Goal: Transaction & Acquisition: Purchase product/service

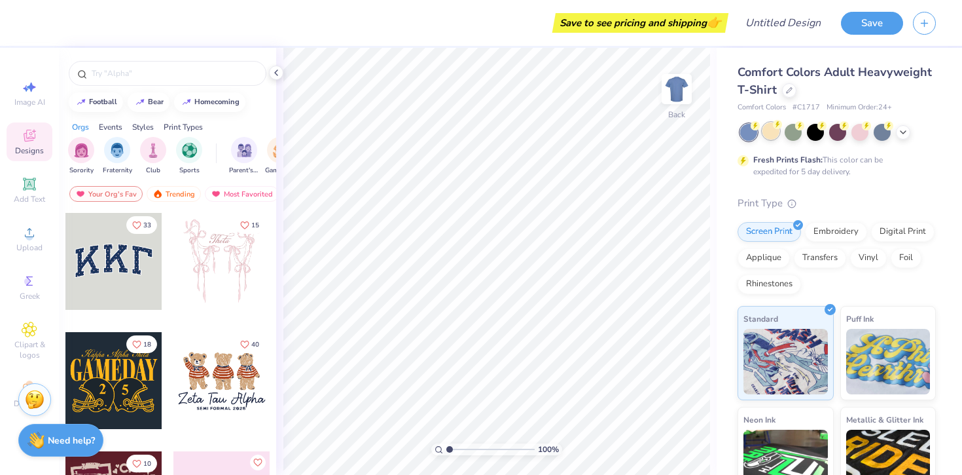
click at [776, 132] on div at bounding box center [771, 130] width 17 height 17
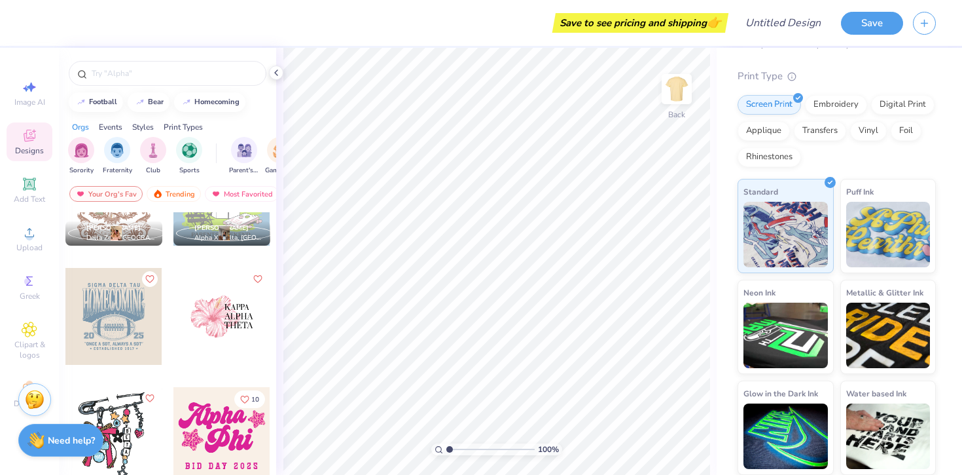
scroll to position [2566, 0]
click at [176, 189] on div "Trending" at bounding box center [174, 194] width 54 height 16
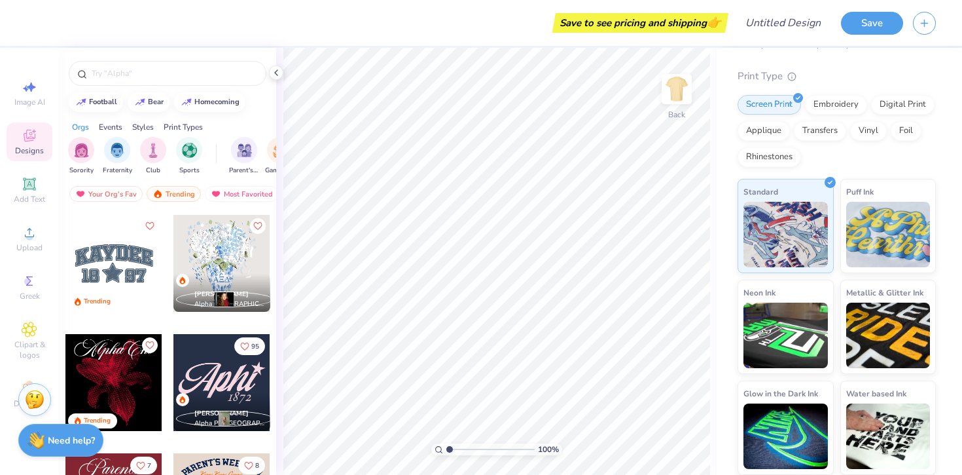
scroll to position [1311, 0]
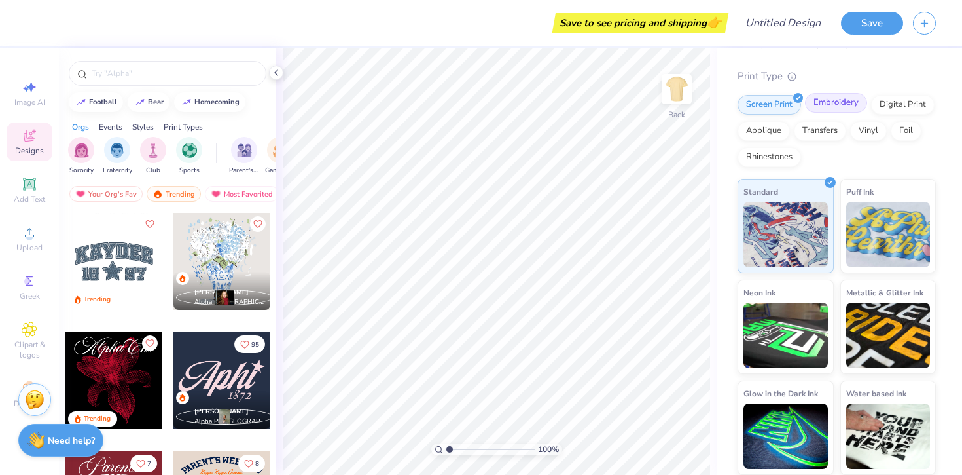
click at [826, 105] on div "Embroidery" at bounding box center [836, 103] width 62 height 20
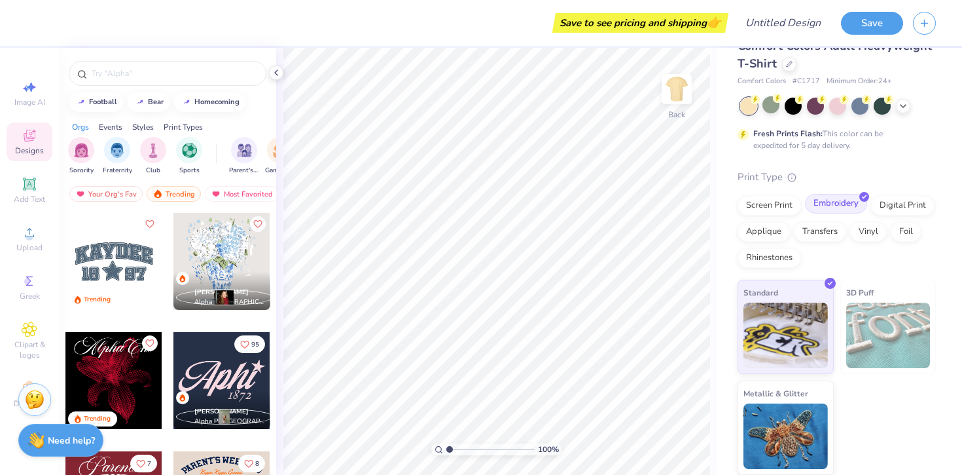
scroll to position [26, 0]
click at [765, 234] on div "Applique" at bounding box center [764, 230] width 52 height 20
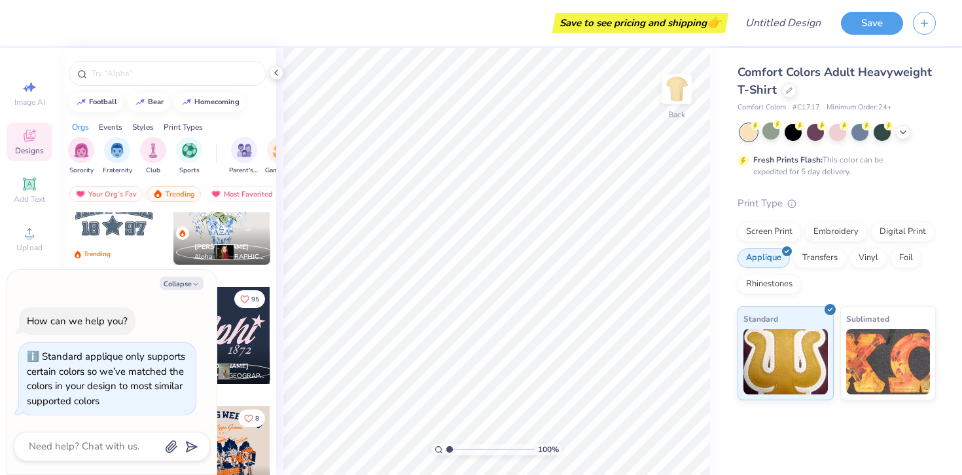
scroll to position [1377, 0]
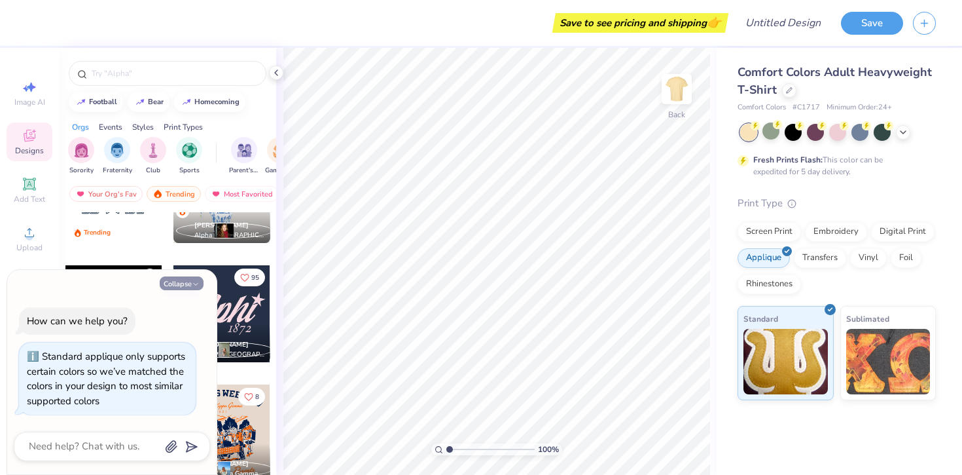
click at [186, 285] on button "Collapse" at bounding box center [182, 283] width 44 height 14
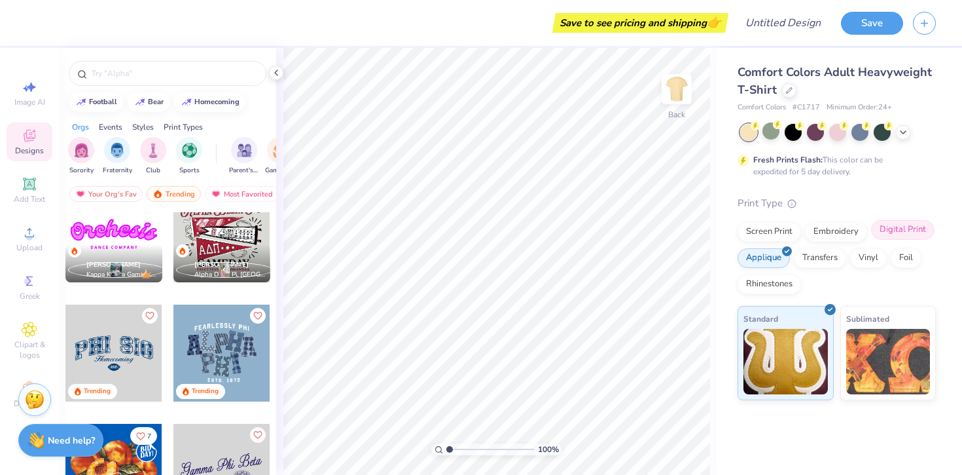
scroll to position [485, 0]
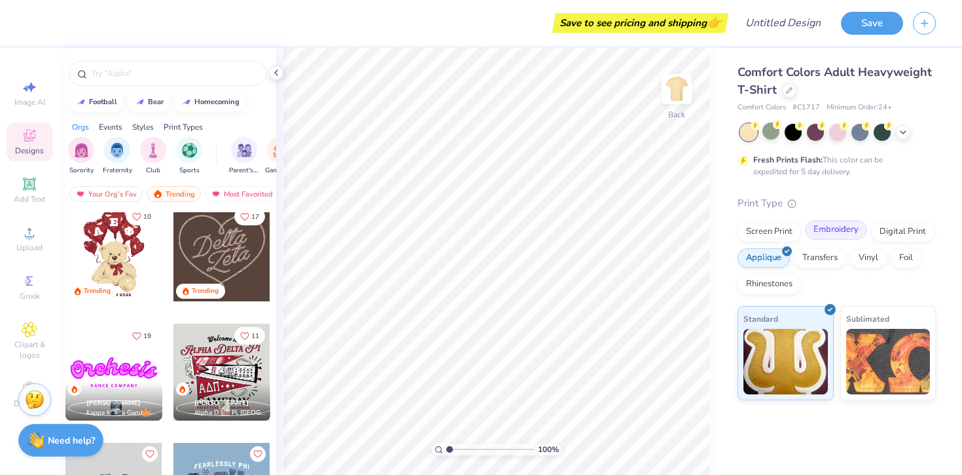
click at [838, 230] on div "Embroidery" at bounding box center [836, 230] width 62 height 20
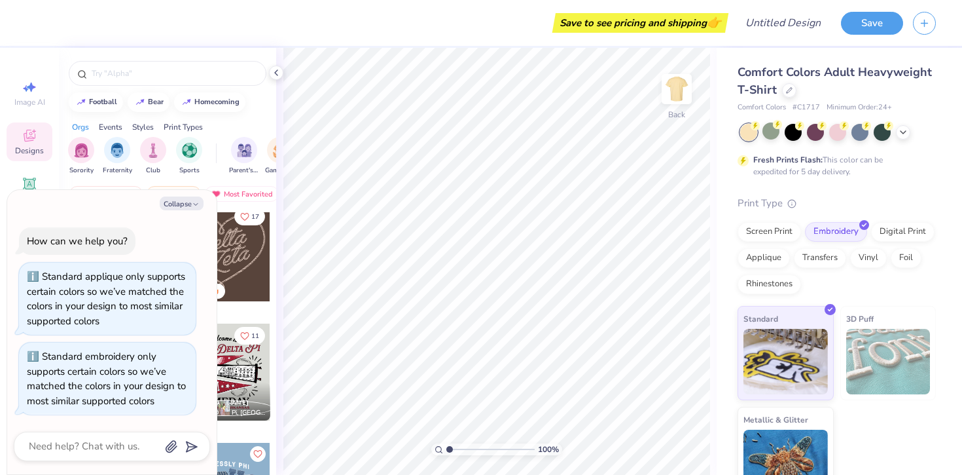
scroll to position [26, 0]
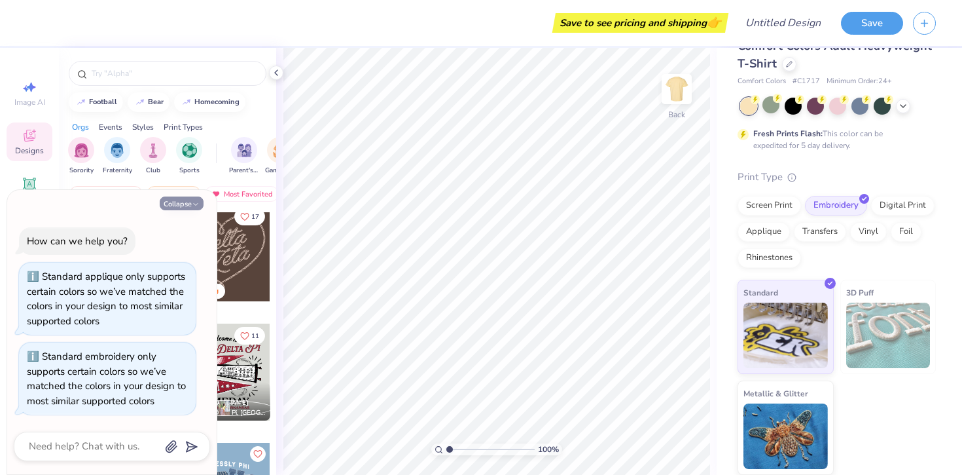
click at [183, 202] on button "Collapse" at bounding box center [182, 203] width 44 height 14
type textarea "x"
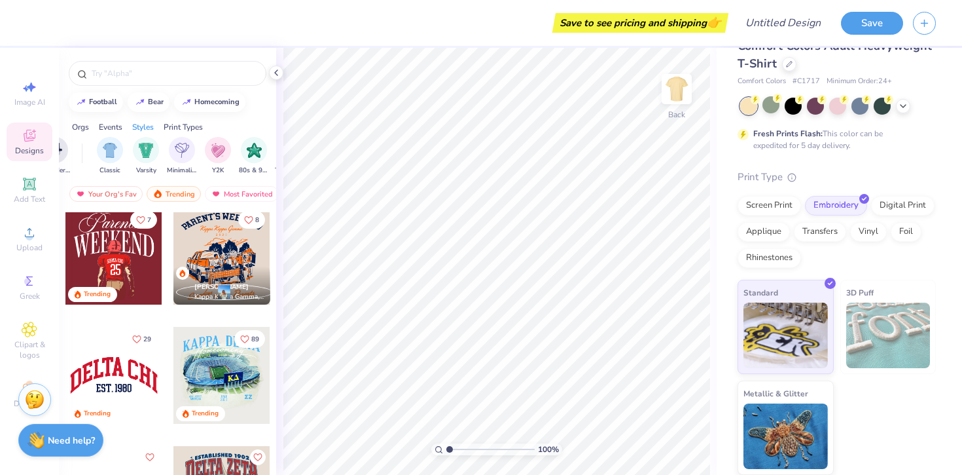
scroll to position [1592, 0]
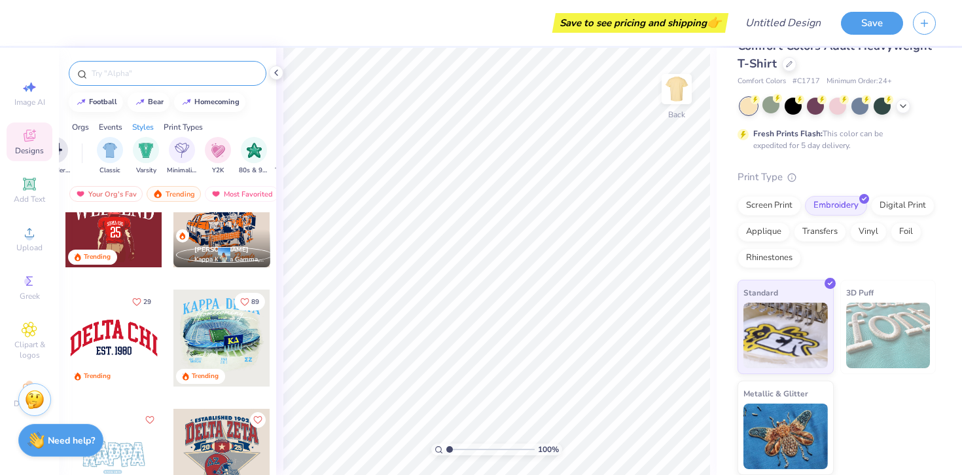
click at [154, 71] on input "text" at bounding box center [174, 73] width 168 height 13
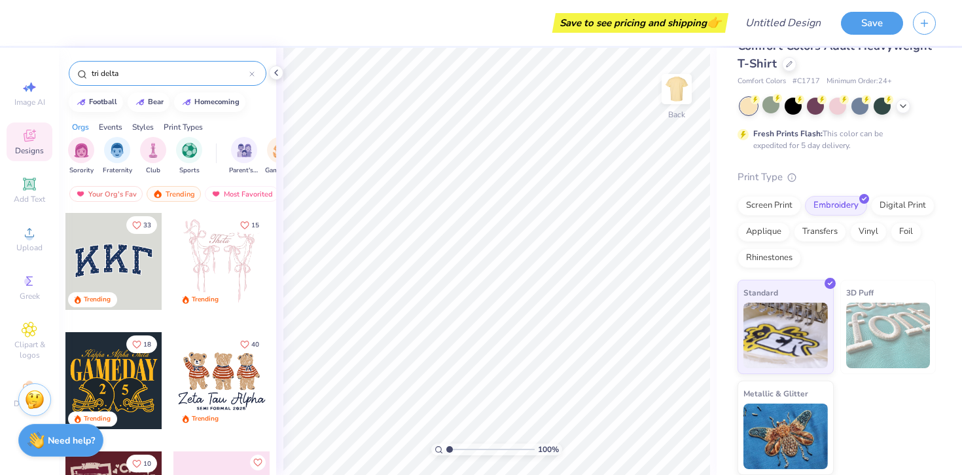
type input "tri delta"
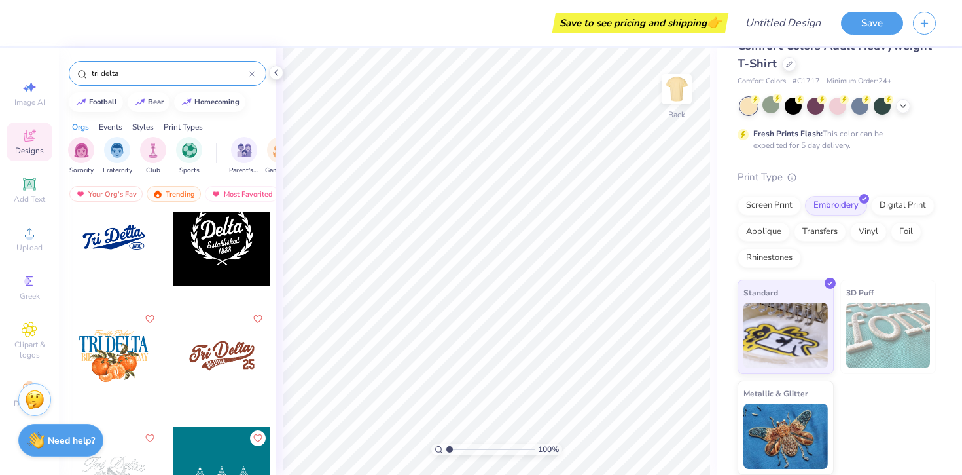
scroll to position [0, 0]
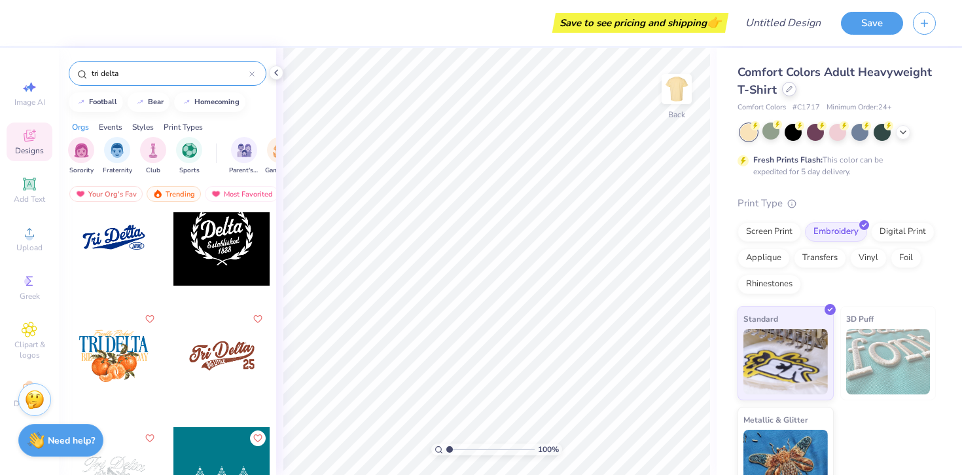
click at [789, 90] on icon at bounding box center [789, 89] width 7 height 7
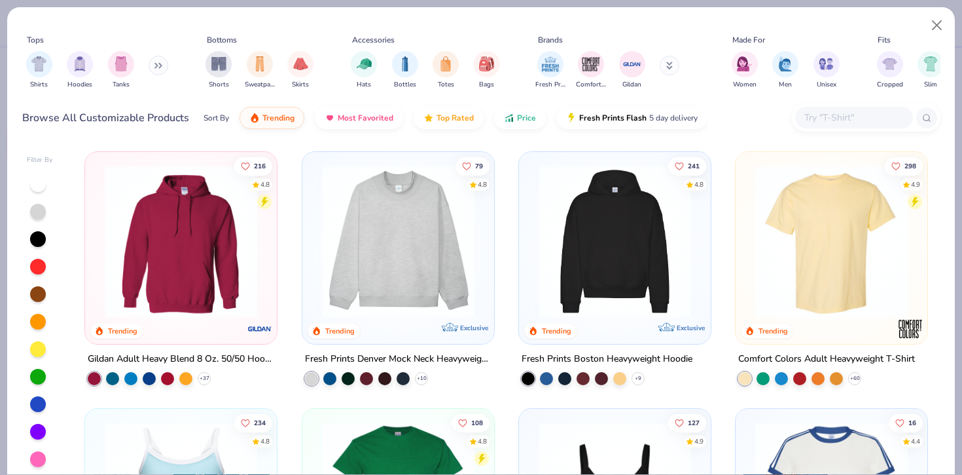
click at [429, 223] on img at bounding box center [399, 241] width 166 height 153
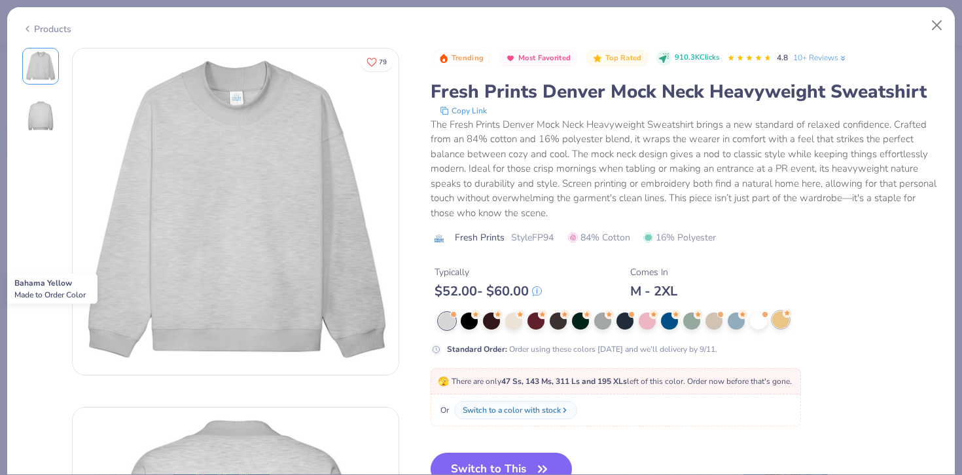
click at [780, 319] on div at bounding box center [781, 319] width 17 height 17
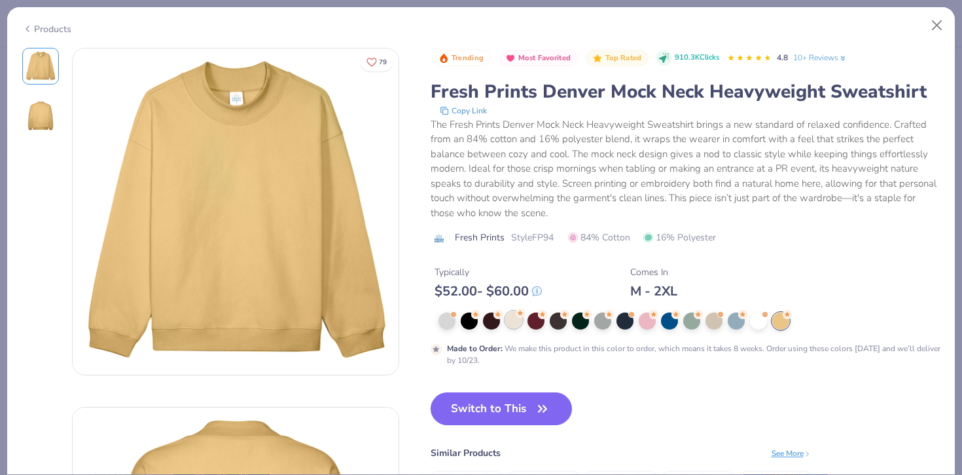
click at [516, 329] on div at bounding box center [690, 320] width 502 height 17
click at [515, 324] on div at bounding box center [513, 319] width 17 height 17
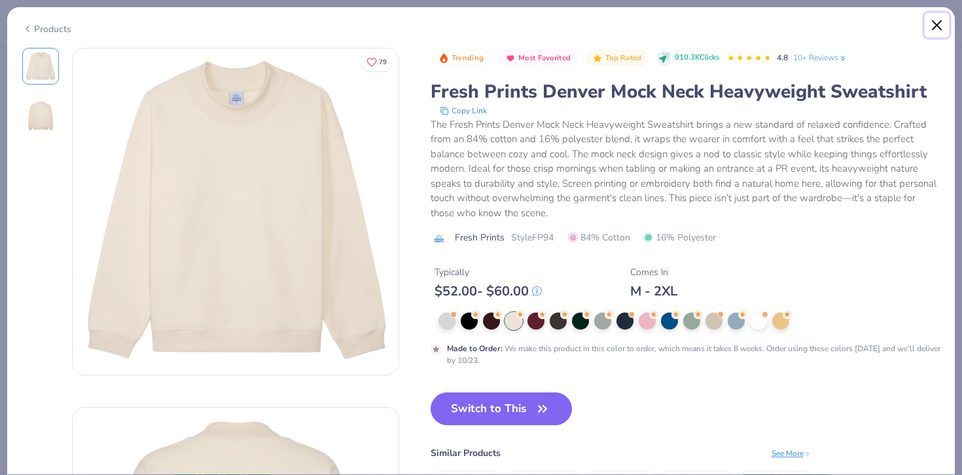
click at [944, 27] on button "Close" at bounding box center [937, 25] width 25 height 25
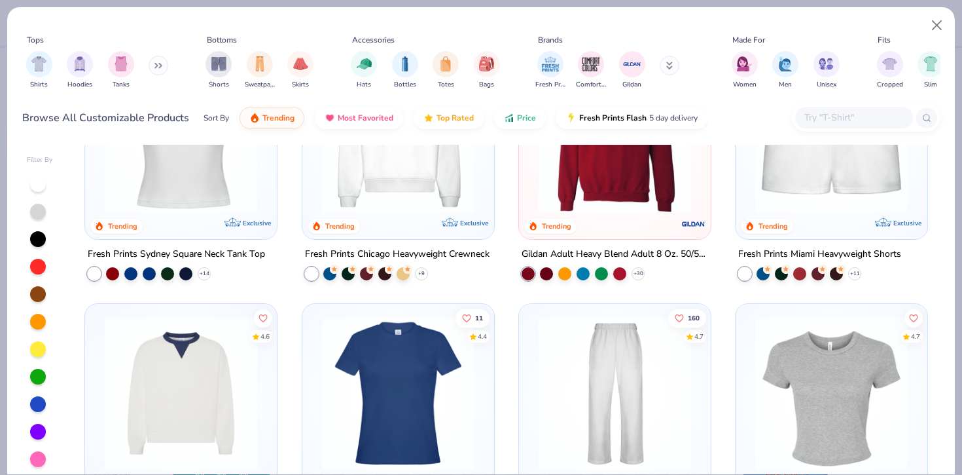
scroll to position [596, 0]
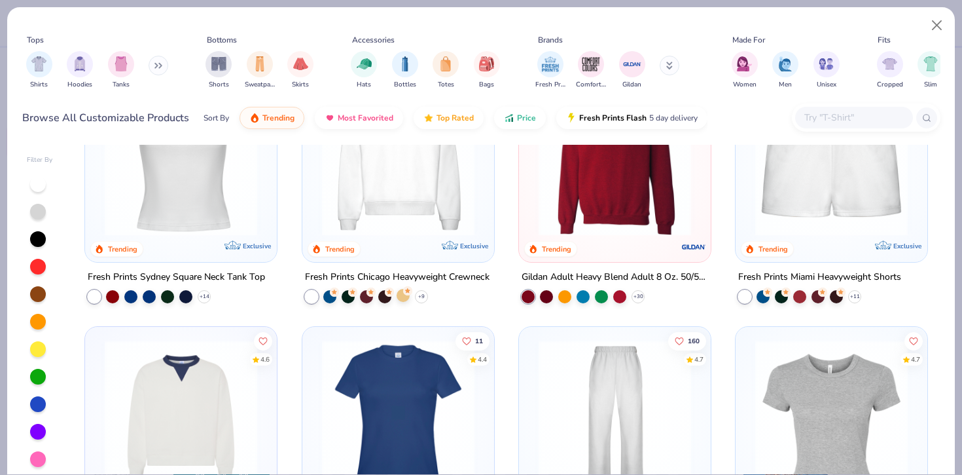
click at [339, 291] on circle at bounding box center [334, 291] width 9 height 9
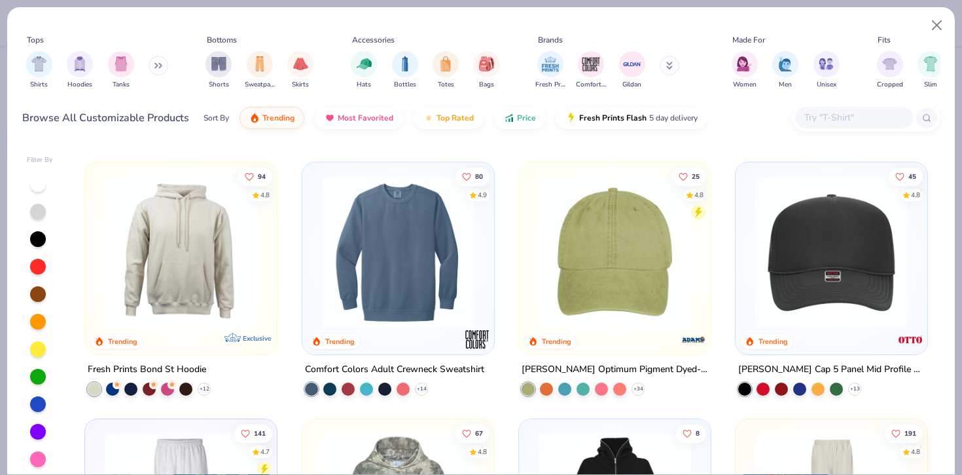
scroll to position [1786, 0]
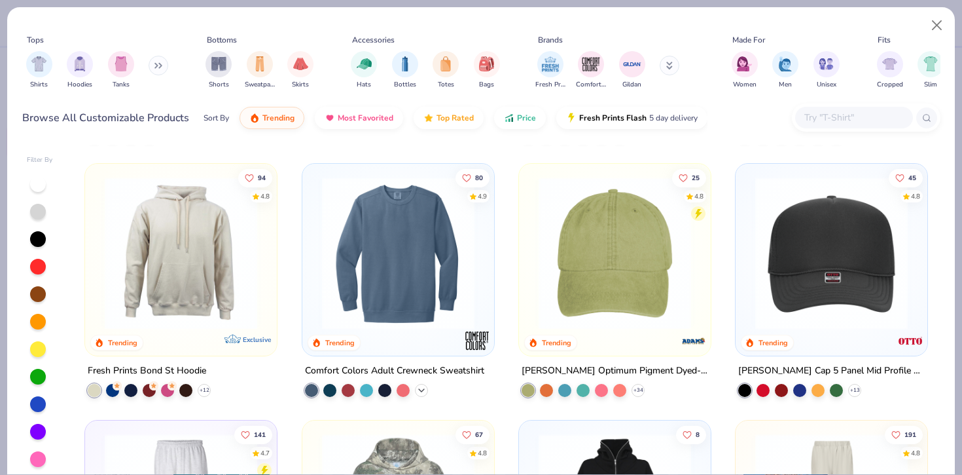
click at [419, 390] on icon at bounding box center [421, 390] width 10 height 10
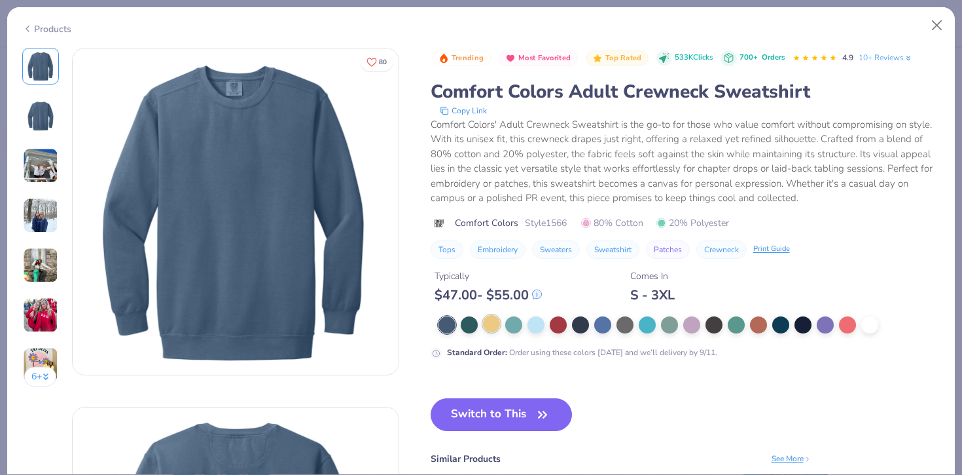
click at [492, 329] on div at bounding box center [491, 323] width 17 height 17
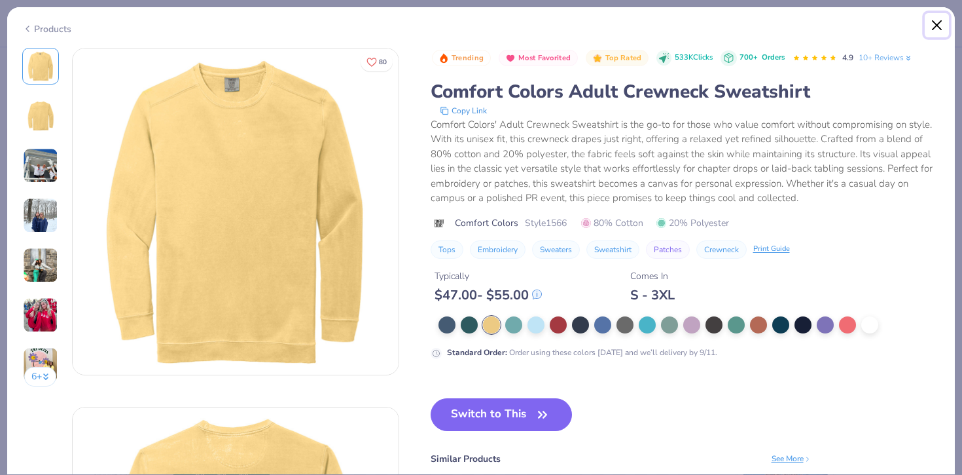
click at [934, 28] on button "Close" at bounding box center [937, 25] width 25 height 25
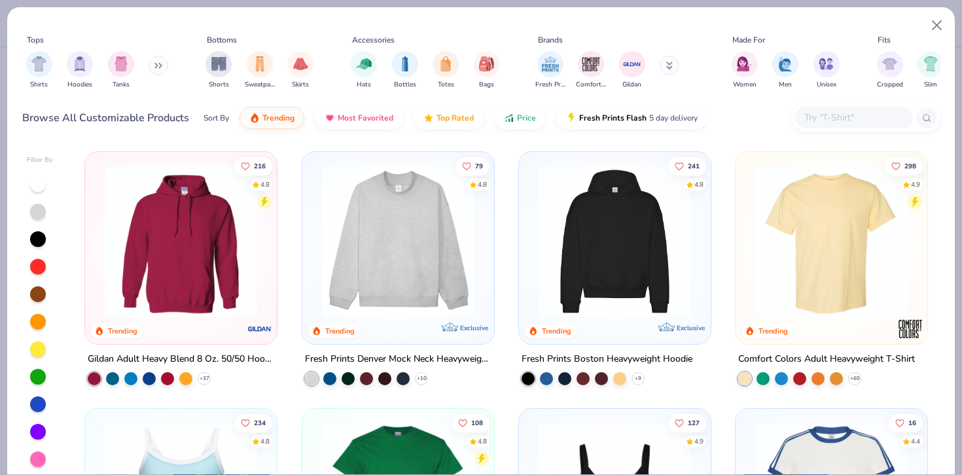
click at [446, 263] on img at bounding box center [399, 241] width 166 height 153
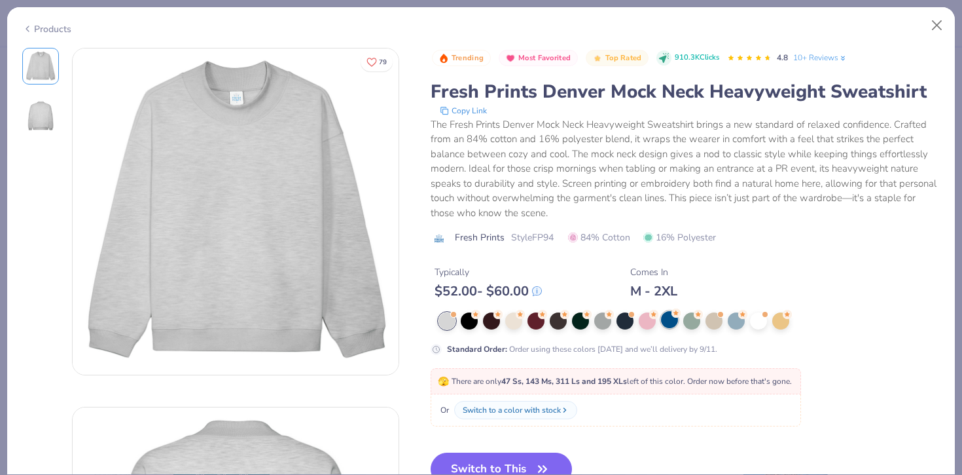
click at [673, 319] on div at bounding box center [669, 319] width 17 height 17
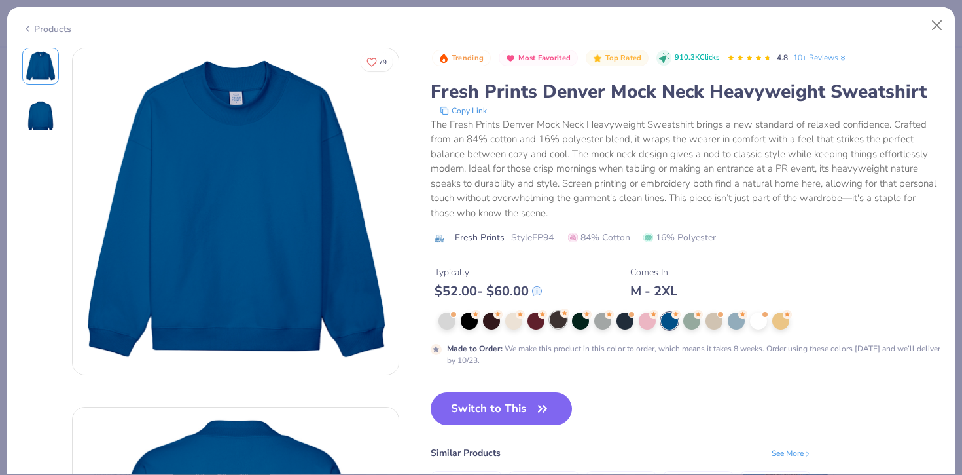
click at [561, 319] on div at bounding box center [558, 319] width 17 height 17
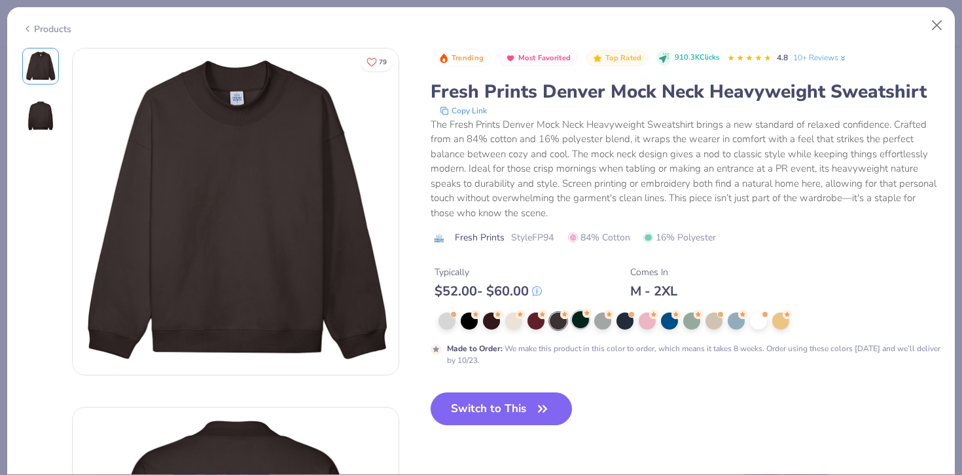
click at [577, 319] on div at bounding box center [580, 319] width 17 height 17
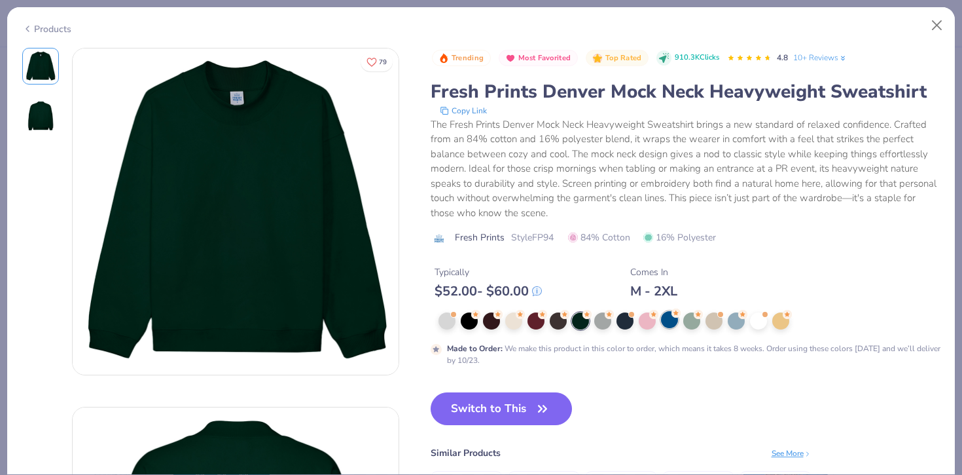
click at [674, 319] on div at bounding box center [669, 319] width 17 height 17
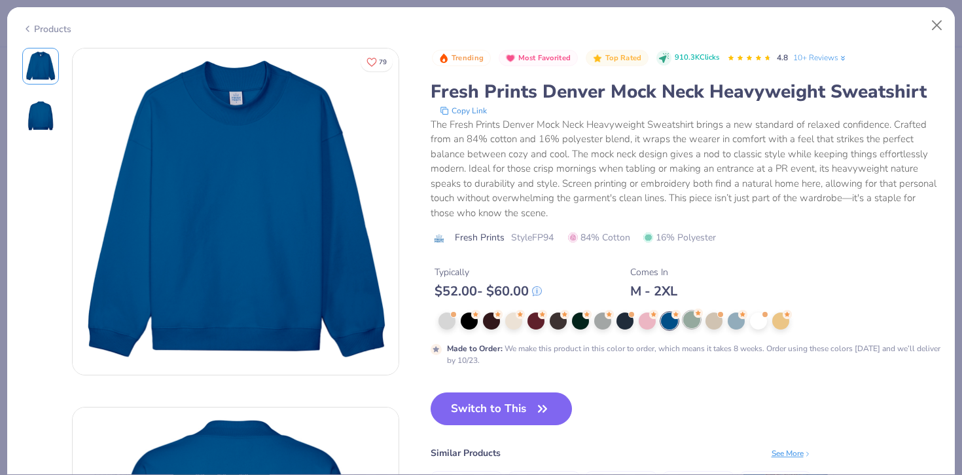
click at [695, 320] on div at bounding box center [691, 319] width 17 height 17
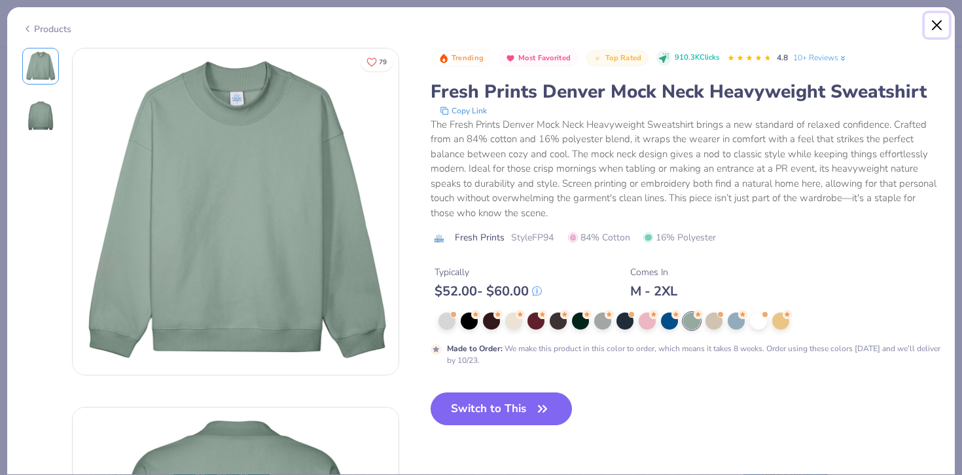
click at [938, 22] on button "Close" at bounding box center [937, 25] width 25 height 25
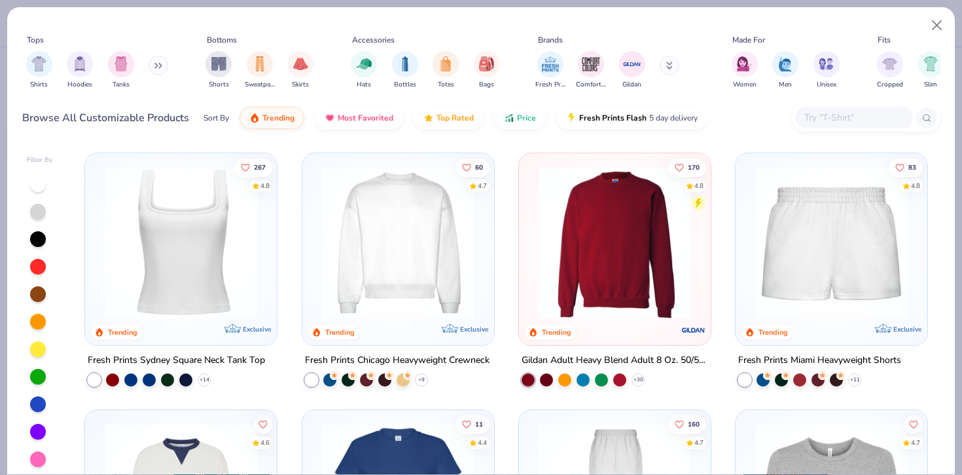
scroll to position [513, 0]
click at [339, 374] on circle at bounding box center [334, 374] width 9 height 9
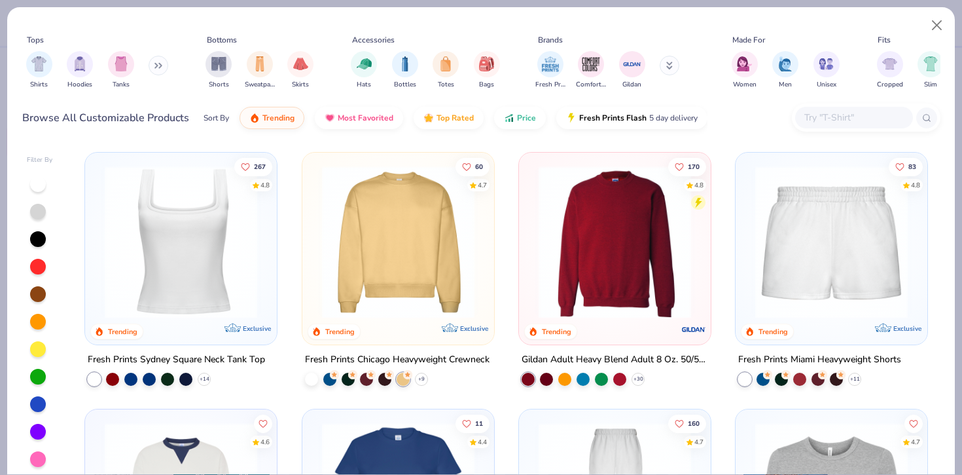
click at [409, 263] on img at bounding box center [399, 241] width 166 height 153
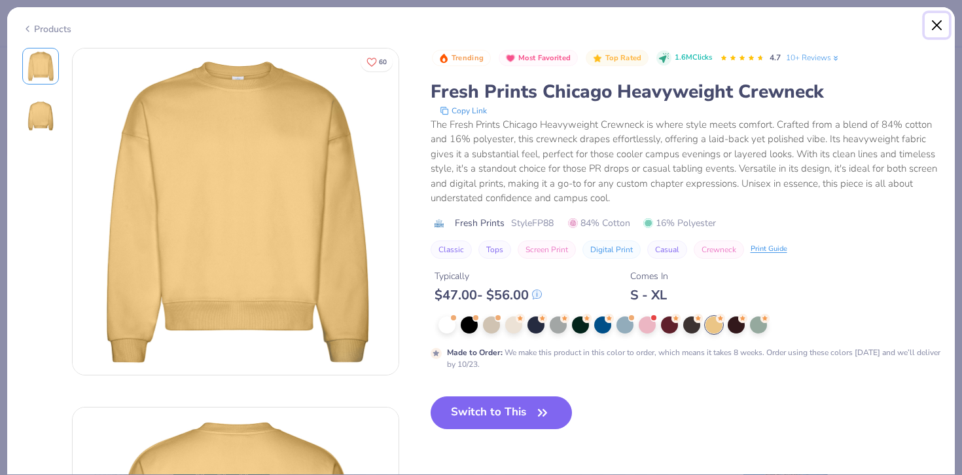
click at [937, 24] on button "Close" at bounding box center [937, 25] width 25 height 25
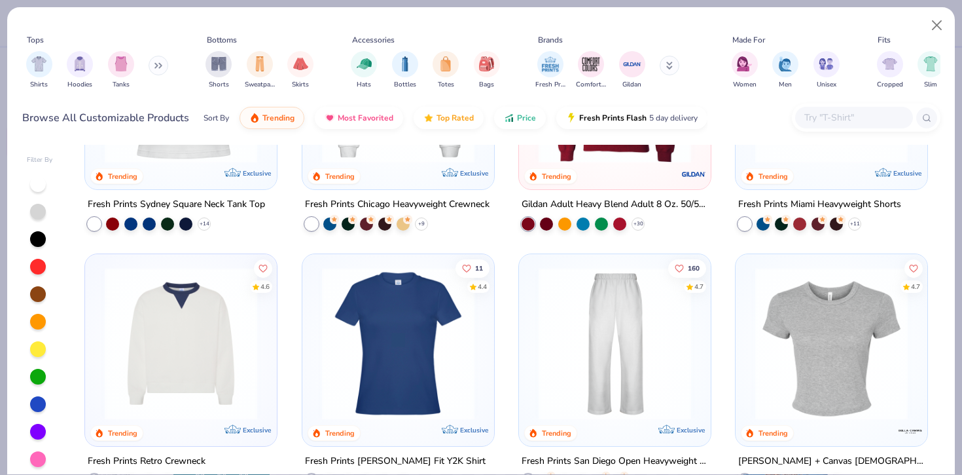
scroll to position [663, 0]
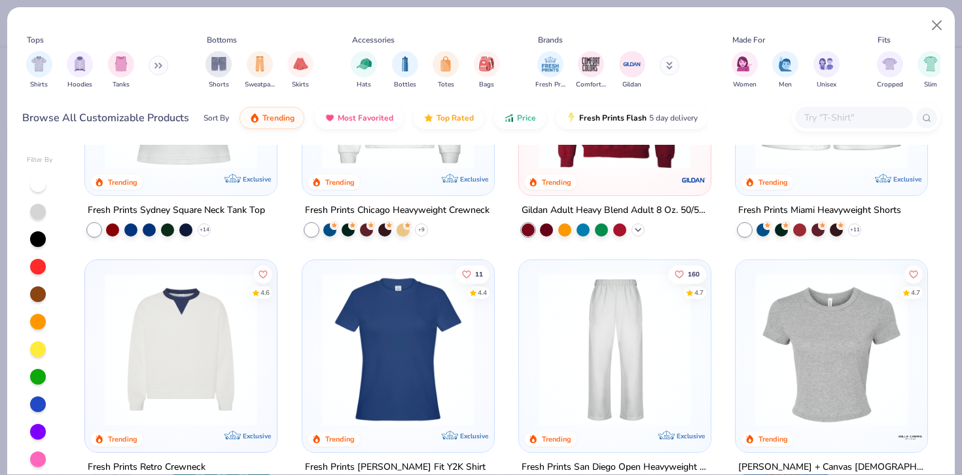
click at [638, 225] on icon at bounding box center [638, 230] width 10 height 10
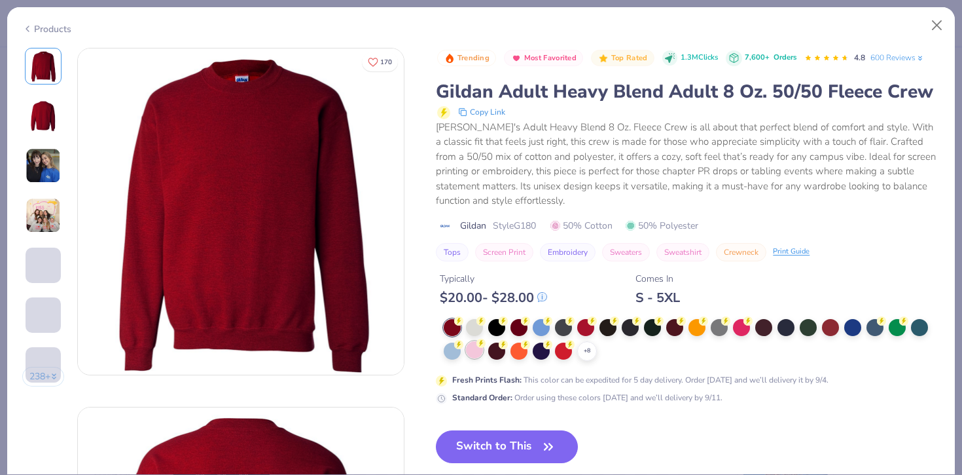
click at [473, 350] on div at bounding box center [474, 349] width 17 height 17
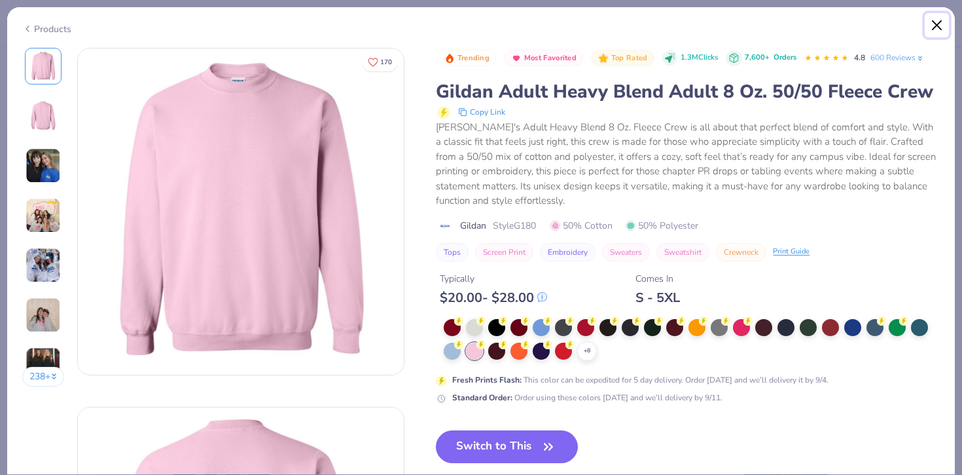
click at [934, 26] on button "Close" at bounding box center [937, 25] width 25 height 25
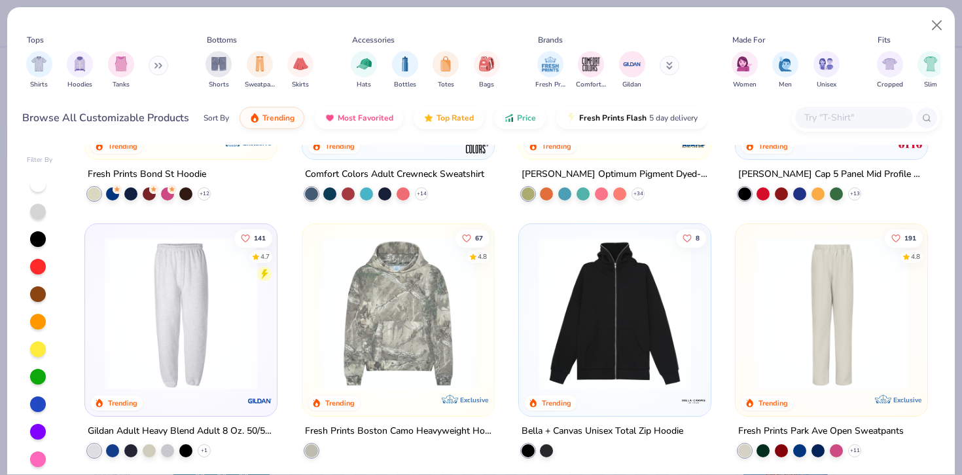
scroll to position [1984, 0]
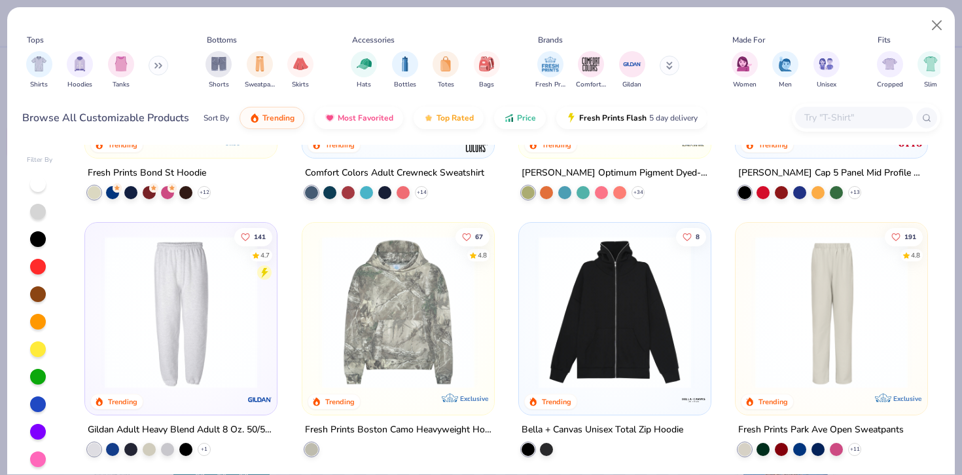
click at [35, 347] on div at bounding box center [38, 349] width 16 height 16
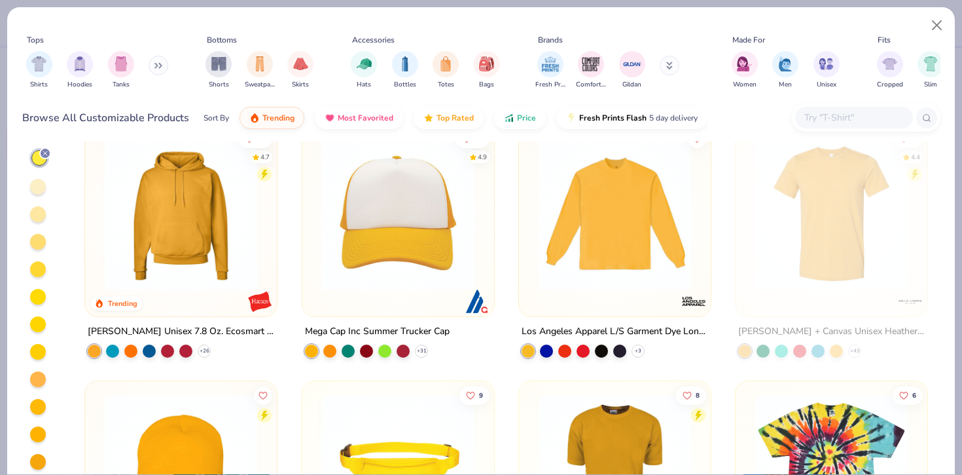
click at [46, 179] on div at bounding box center [40, 323] width 26 height 350
click at [41, 184] on div at bounding box center [38, 187] width 16 height 16
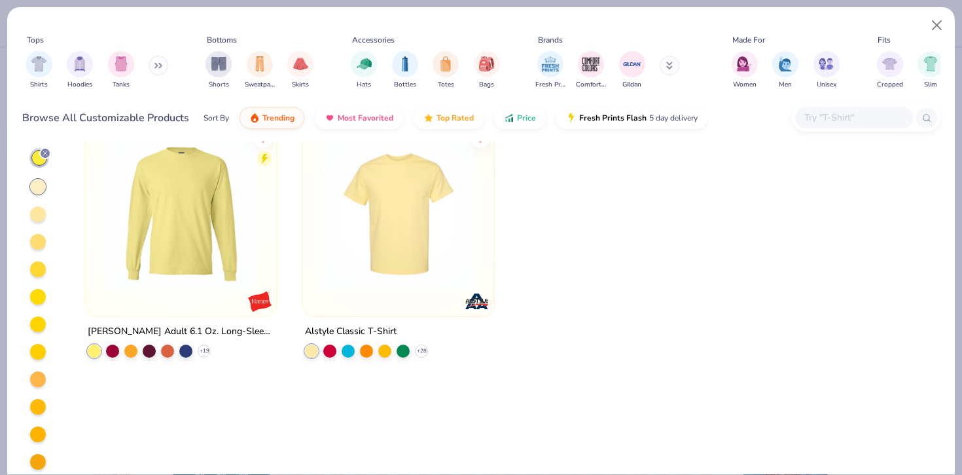
click at [222, 253] on img at bounding box center [181, 213] width 166 height 153
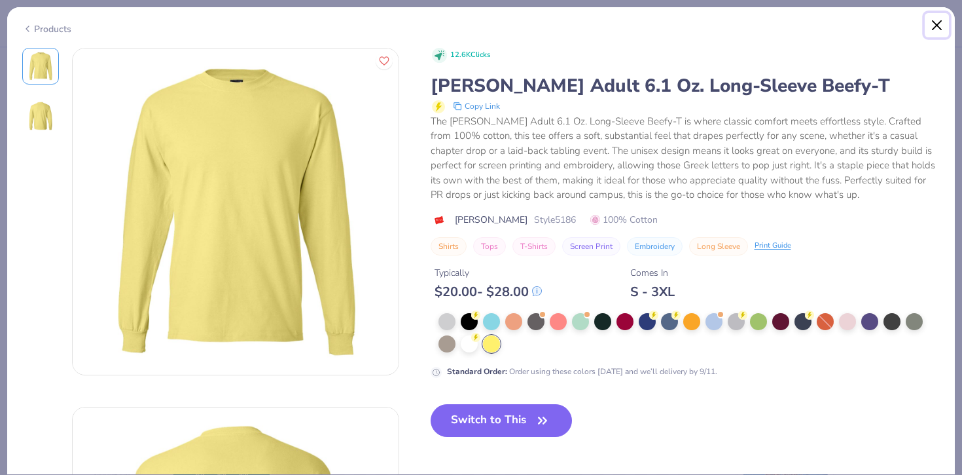
click at [939, 24] on button "Close" at bounding box center [937, 25] width 25 height 25
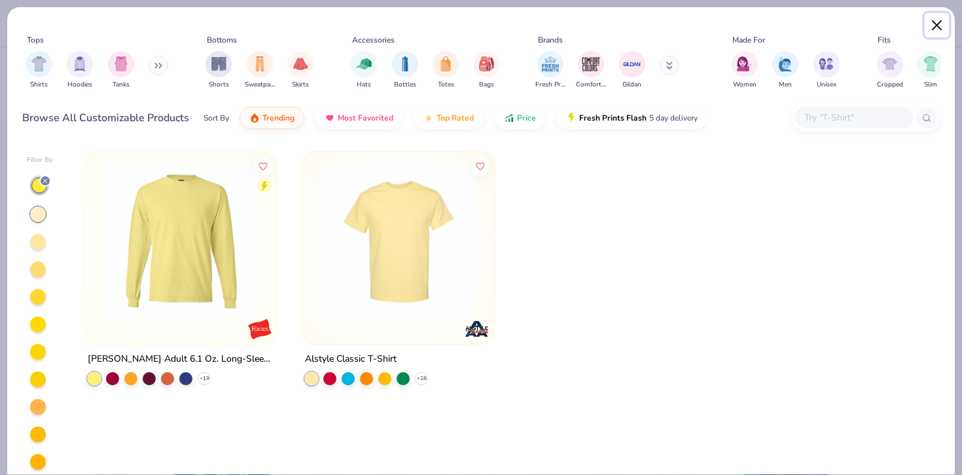
click at [936, 20] on button "Close" at bounding box center [937, 25] width 25 height 25
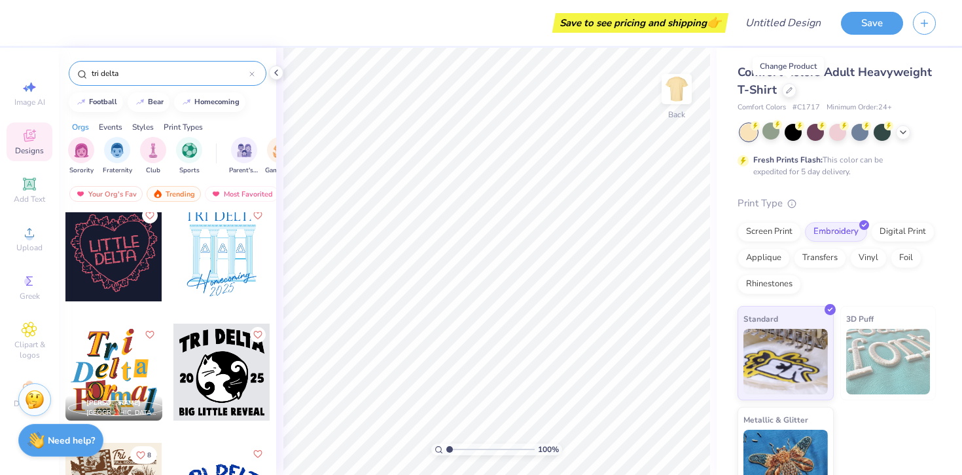
scroll to position [3933, 0]
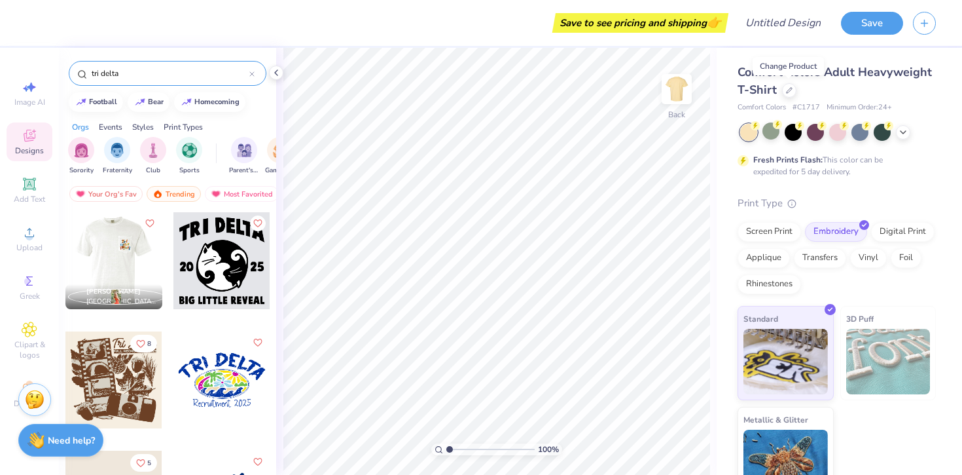
click at [143, 122] on div "Styles" at bounding box center [143, 127] width 22 height 12
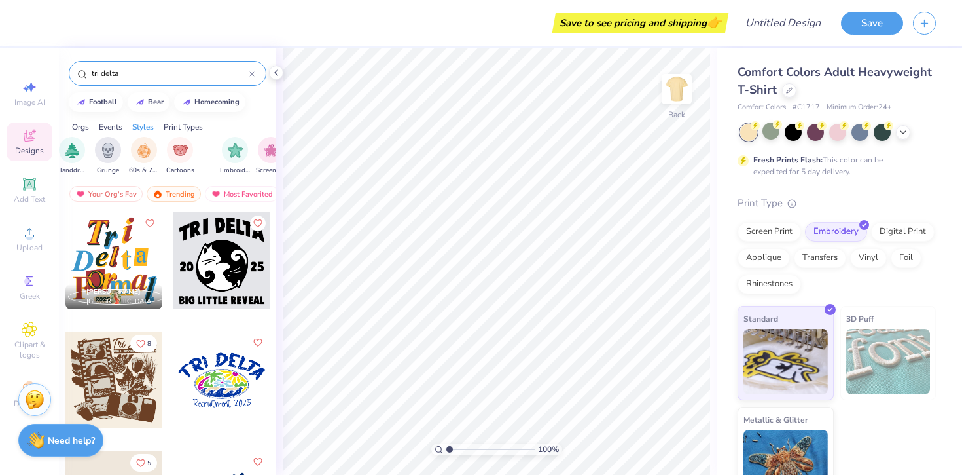
scroll to position [0, 920]
click at [278, 73] on icon at bounding box center [276, 72] width 10 height 10
